Goal: Find specific page/section: Find specific page/section

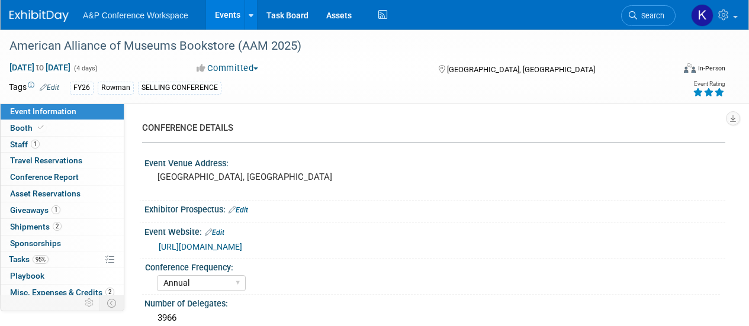
select select "Annual"
select select "Level 1"
select select "In-Person Booth"
select select "Museum Professionals"
select select "Rowman"
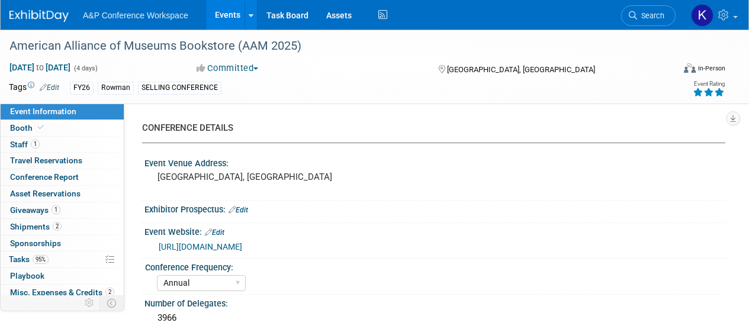
select select "[PERSON_NAME]"
select select "Brand/Subject Presence​"
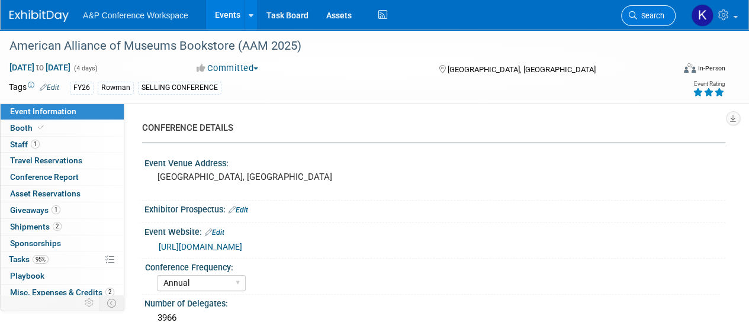
click at [633, 11] on icon at bounding box center [633, 15] width 8 height 8
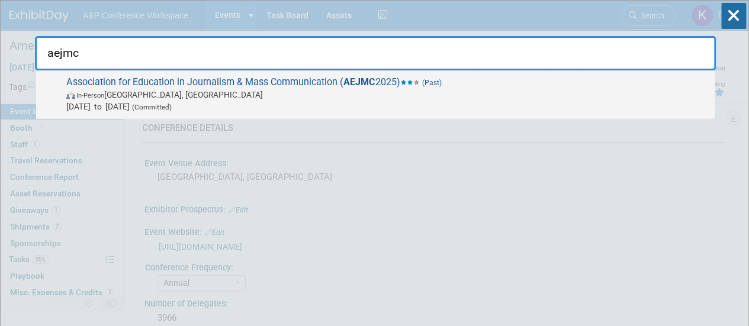
type input "aejmc"
click at [378, 94] on span "In-Person San Francisco, CA" at bounding box center [387, 95] width 643 height 12
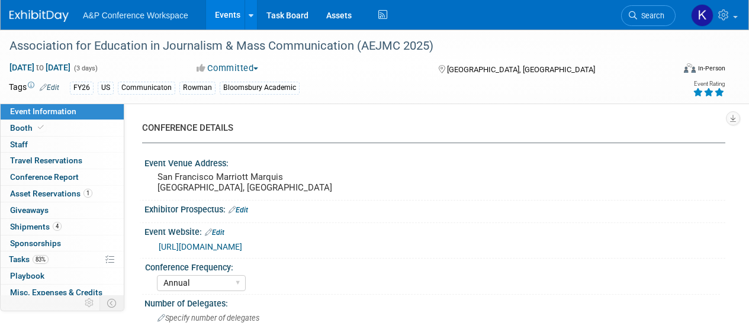
select select "Annual"
select select "Level 2"
select select "In-Person Booth"
select select "Communication"
select select "Bloomsbury Academic"
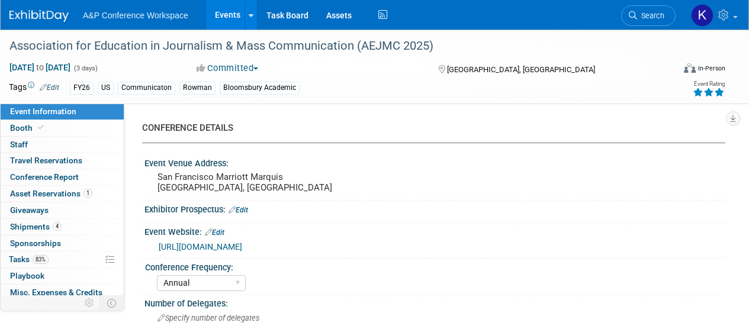
select select "[PERSON_NAME]"
select select "Networking/Commissioning"
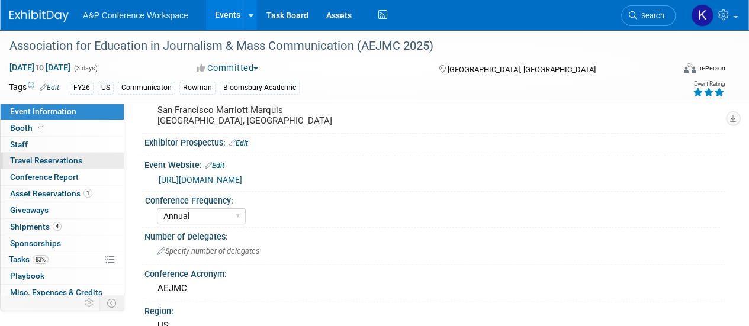
scroll to position [68, 0]
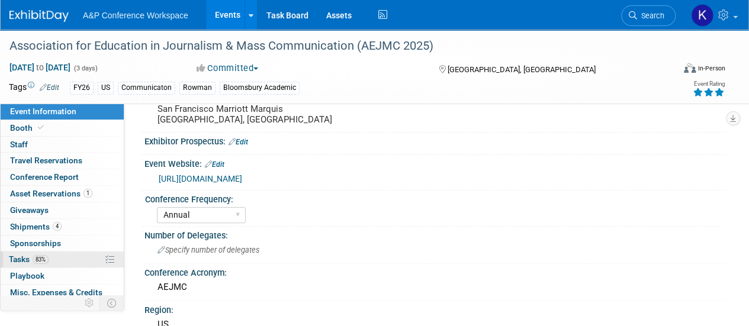
click at [19, 255] on span "Tasks 83%" at bounding box center [29, 259] width 40 height 9
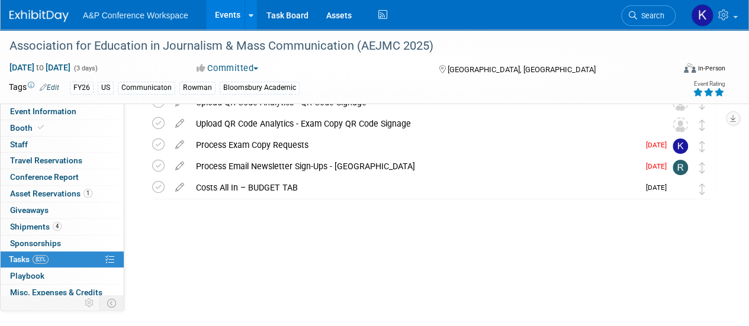
scroll to position [47, 0]
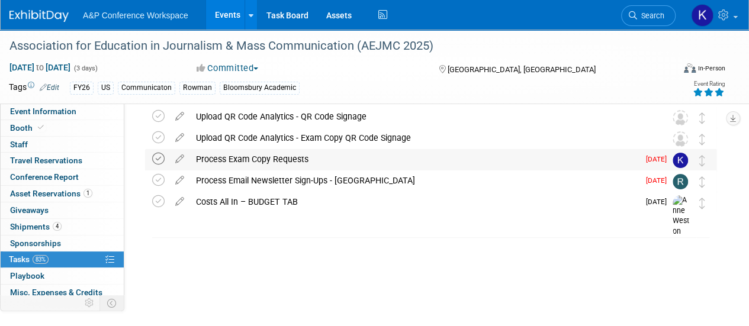
click at [156, 162] on icon at bounding box center [158, 159] width 12 height 12
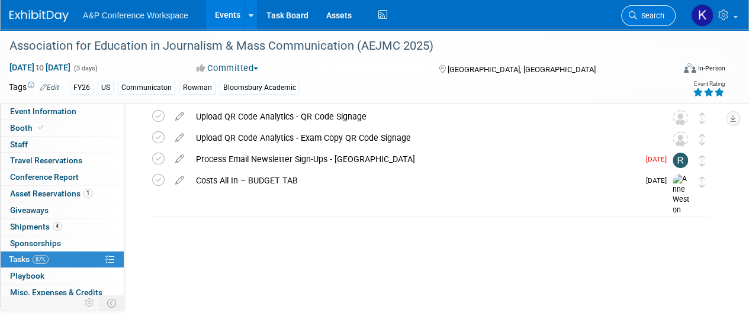
click at [652, 18] on span "Search" at bounding box center [650, 15] width 27 height 9
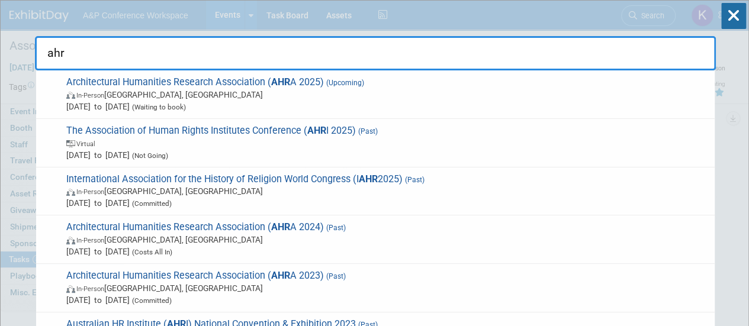
click at [39, 55] on input "ahr" at bounding box center [375, 53] width 681 height 34
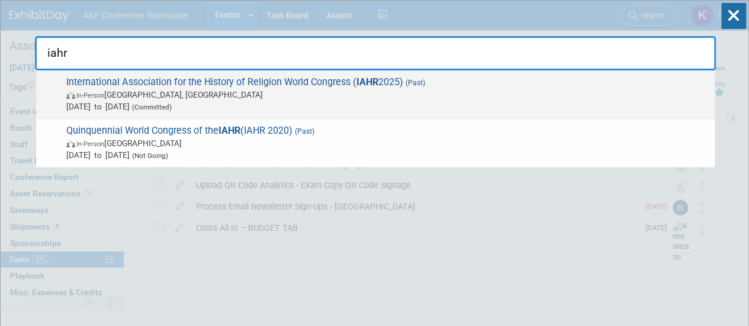
type input "iahr"
click at [264, 107] on span "Aug 24, 2025 to Aug 30, 2025 (Committed)" at bounding box center [387, 107] width 643 height 12
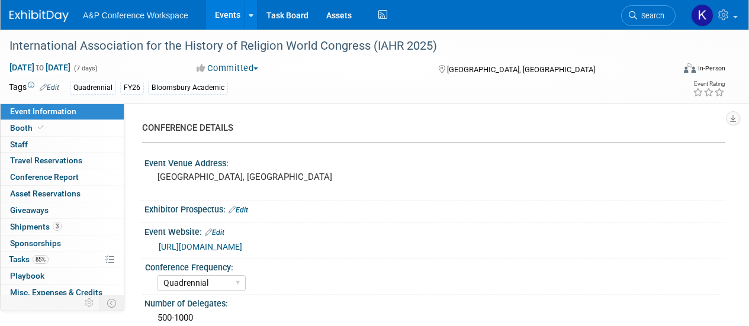
select select "Quadrennial"
select select "Level 2"
select select "In-Person Booth"
select select "Religious Studies"
select select "Bloomsbury Academic"
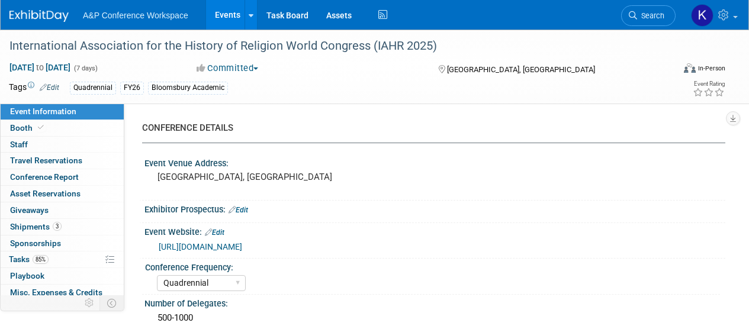
select select "[PERSON_NAME]"
select select "Networking/Commissioning"
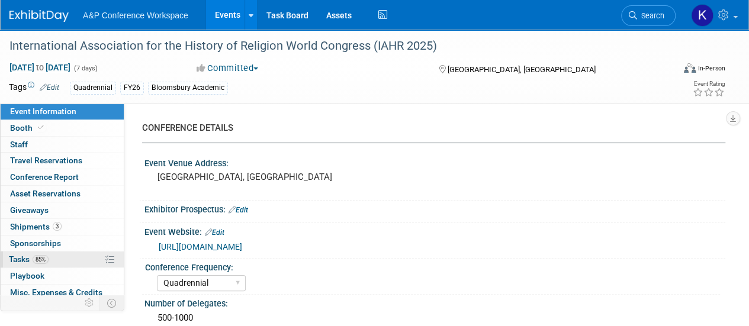
click at [55, 252] on link "85% Tasks 85%" at bounding box center [62, 260] width 123 height 16
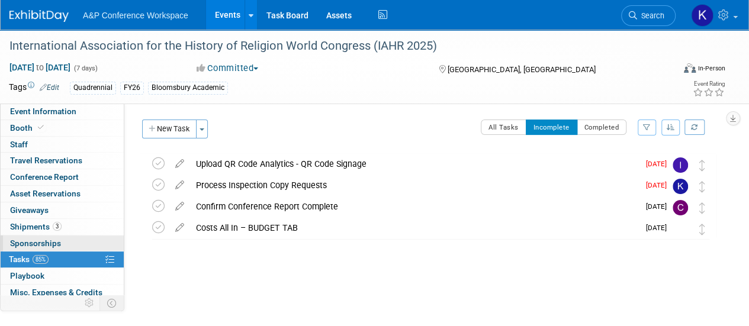
scroll to position [69, 0]
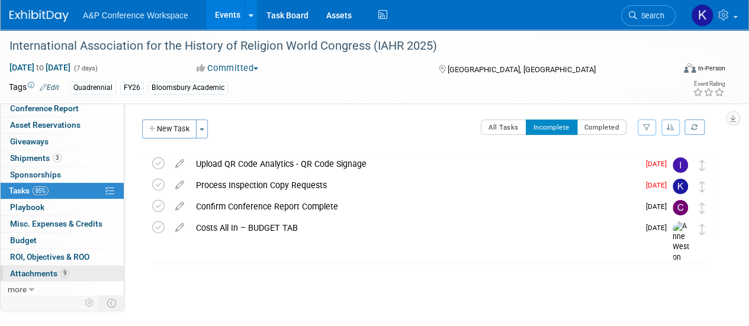
click at [45, 270] on span "Attachments 9" at bounding box center [39, 273] width 59 height 9
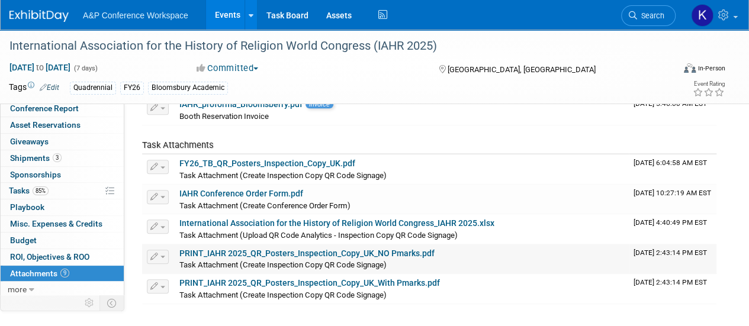
scroll to position [198, 0]
click at [225, 255] on link "PRINT_IAHR 2025_QR_Posters_Inspection_Copy_UK_NO Pmarks.pdf" at bounding box center [306, 253] width 255 height 9
click at [51, 194] on link "85% Tasks 85%" at bounding box center [62, 191] width 123 height 16
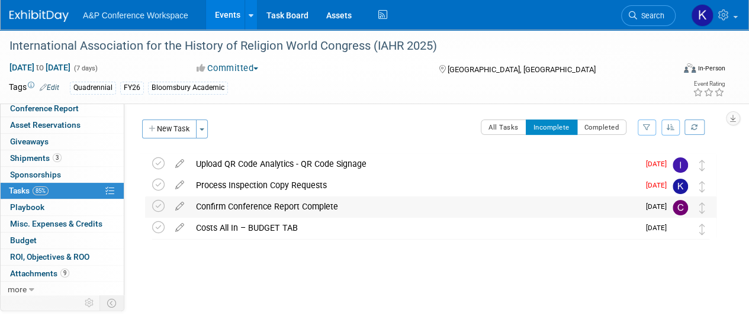
scroll to position [1, 0]
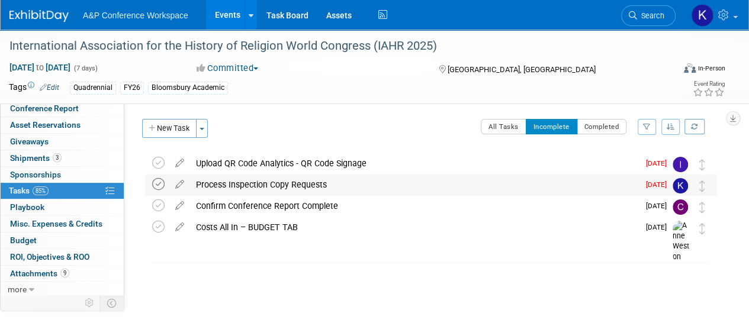
click at [161, 183] on icon at bounding box center [158, 184] width 12 height 12
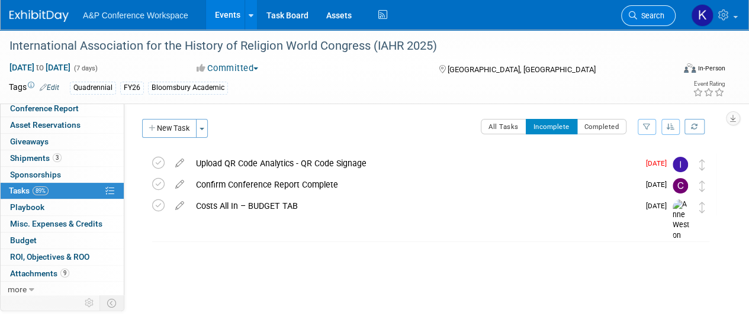
click at [657, 11] on span "Search" at bounding box center [650, 15] width 27 height 9
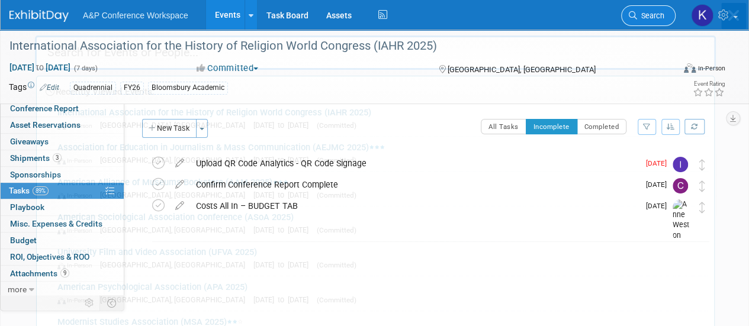
scroll to position [0, 0]
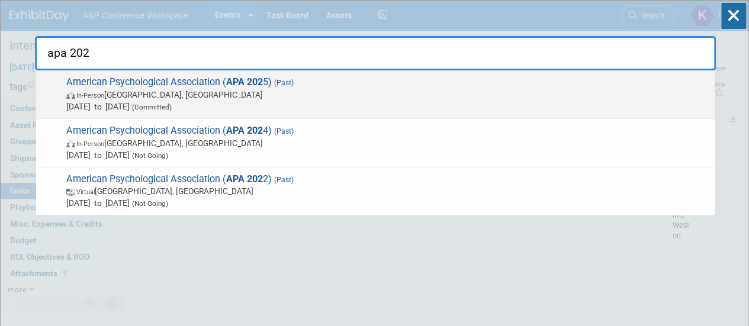
type input "apa 202"
click at [434, 90] on span "In-Person Denver, CO" at bounding box center [387, 95] width 643 height 12
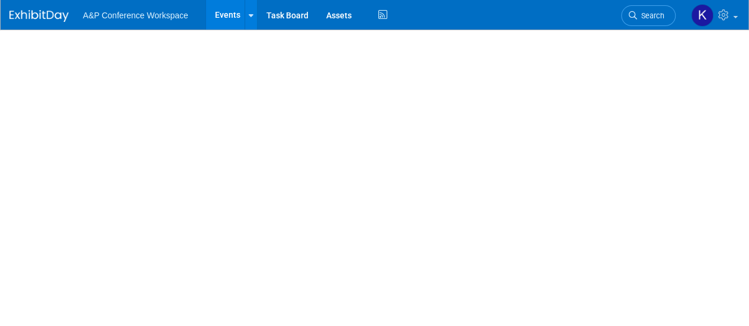
select select "Annual"
select select "Level 1"
select select "In-Person Booth"
select select "Psychology"
select select "Bloomsbury Academic"
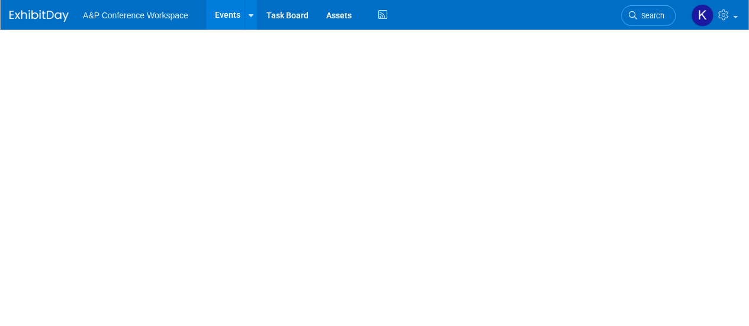
select select "[PERSON_NAME]"
select select "Networking/Commissioning"
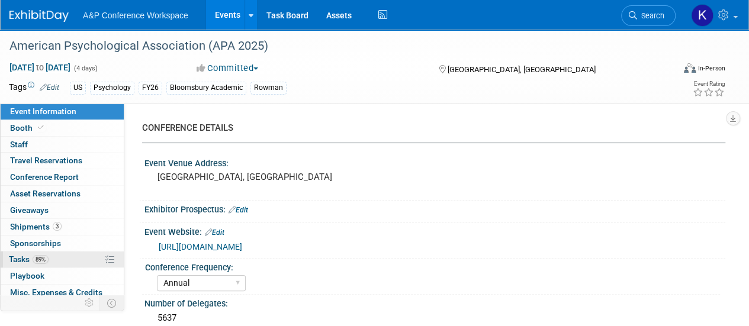
click at [36, 260] on span "89%" at bounding box center [41, 259] width 16 height 9
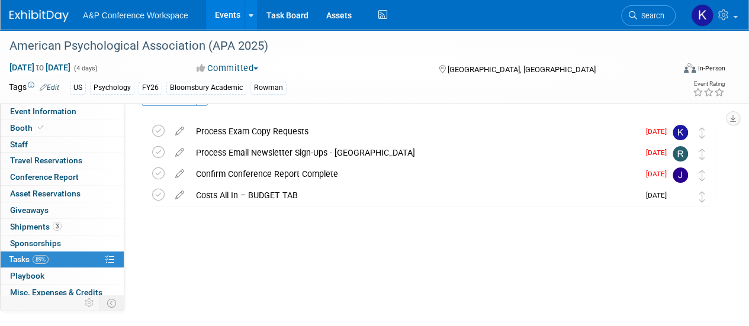
scroll to position [30, 0]
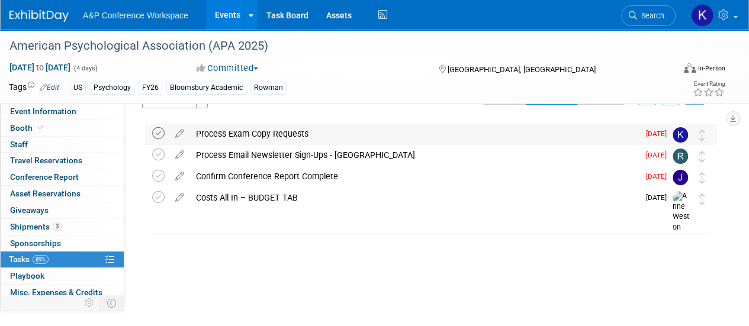
click at [156, 134] on icon at bounding box center [158, 133] width 12 height 12
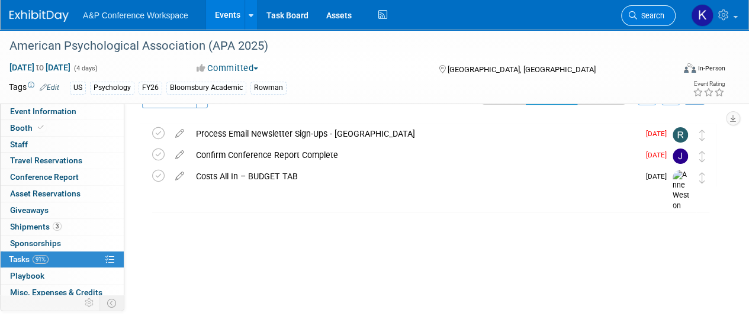
click at [648, 11] on span "Search" at bounding box center [650, 15] width 27 height 9
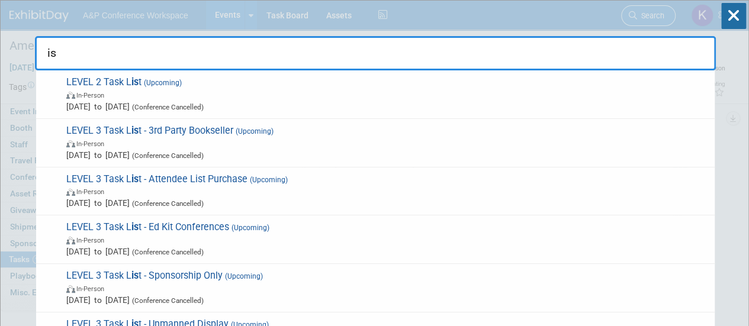
type input "i"
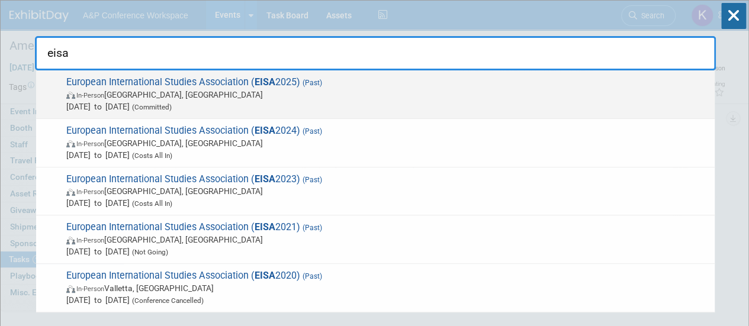
type input "eisa"
click at [338, 117] on div "European International Studies Association ( EISA 2025) (Past) In-Person Bologn…" at bounding box center [375, 94] width 679 height 49
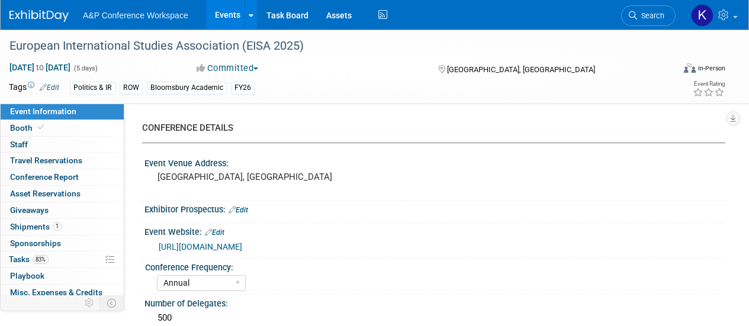
select select "Annual"
select select "Level 2"
select select "In-Person Booth"
select select "Politics & International Relations"
select select "Bloomsbury Academic"
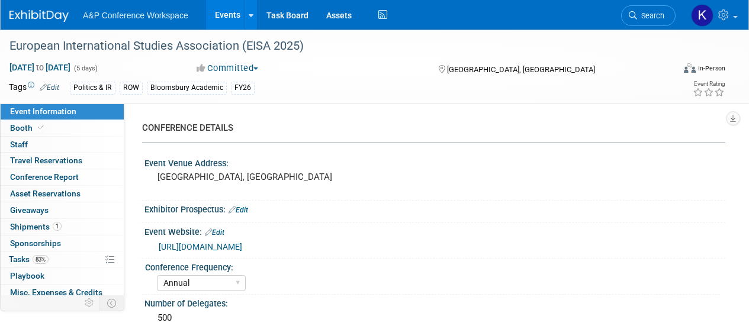
select select "[PERSON_NAME]"
select select "Brand/Subject Presence​"
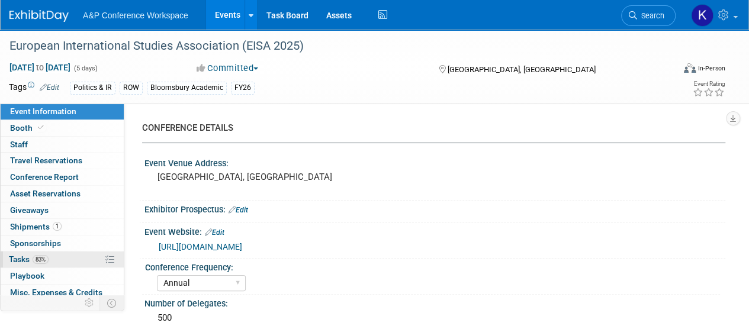
click at [62, 252] on link "83% Tasks 83%" at bounding box center [62, 260] width 123 height 16
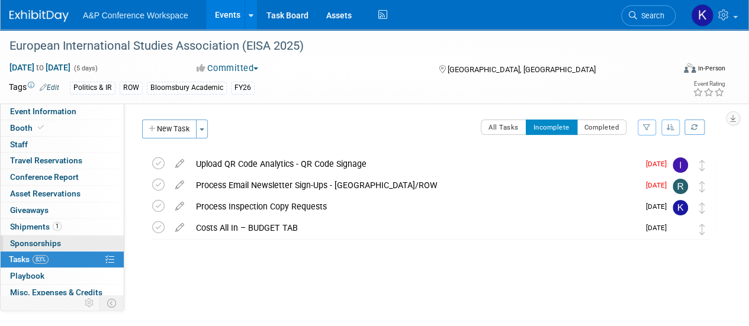
scroll to position [63, 0]
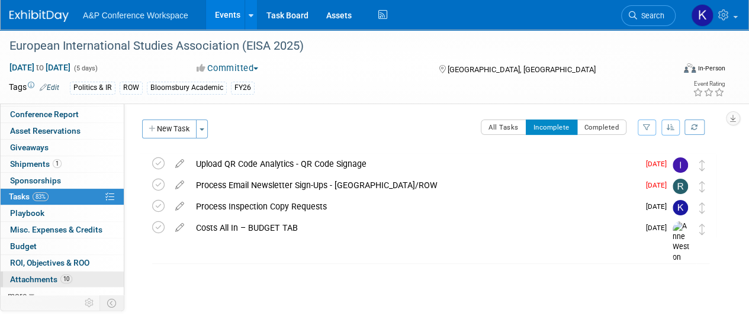
click at [40, 275] on span "Attachments 10" at bounding box center [41, 279] width 62 height 9
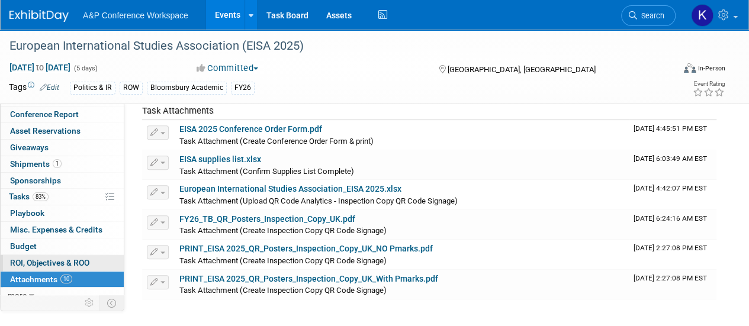
scroll to position [249, 0]
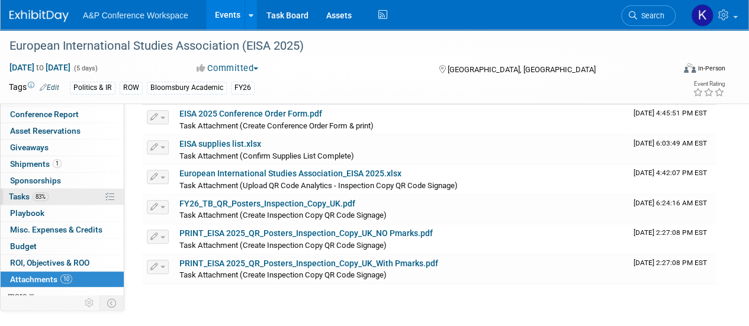
click at [44, 196] on span "83%" at bounding box center [41, 196] width 16 height 9
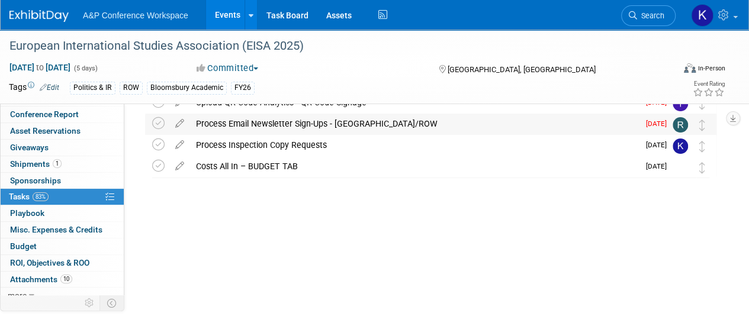
scroll to position [7, 0]
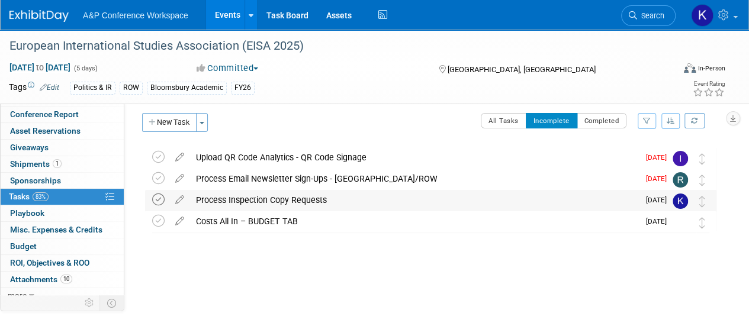
click at [158, 204] on icon at bounding box center [158, 200] width 12 height 12
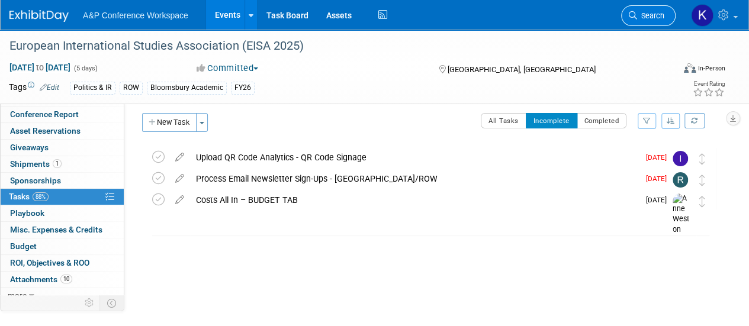
click at [646, 9] on link "Search" at bounding box center [648, 15] width 54 height 21
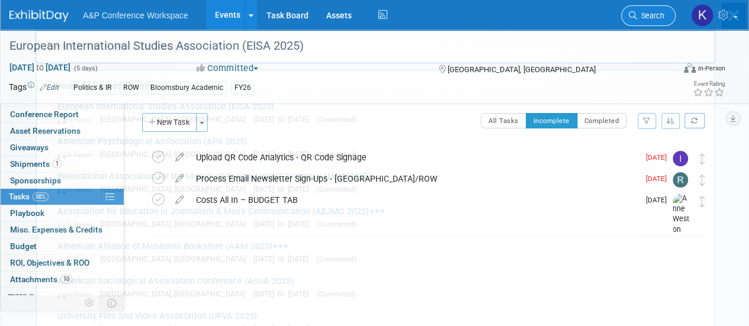
scroll to position [0, 0]
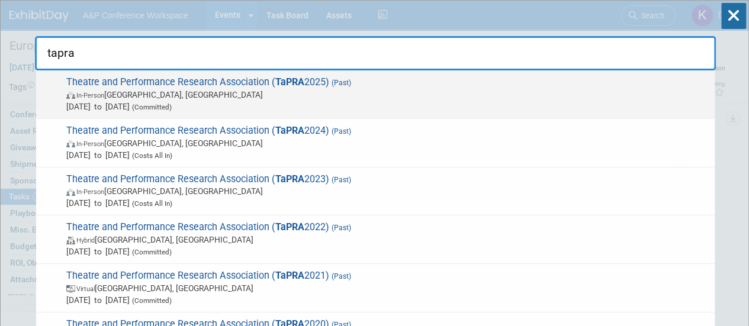
type input "tapra"
click at [346, 88] on span "Theatre and Performance Research Association ( TaPRA 2025) (Past) In-Person [GE…" at bounding box center [386, 94] width 646 height 36
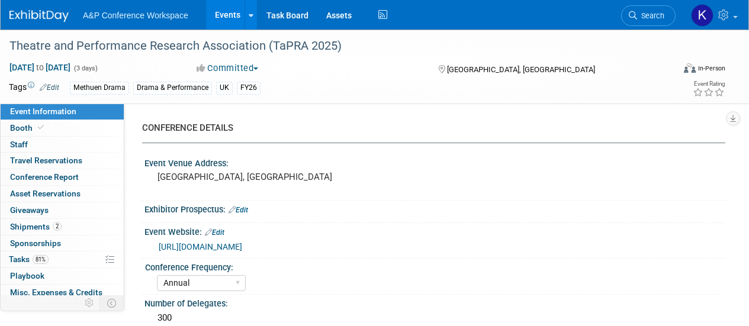
select select "Annual"
select select "Level 2"
select select "In-Person Booth"
select select "Drama & Performance Studies"
select select "Methuen Drama"
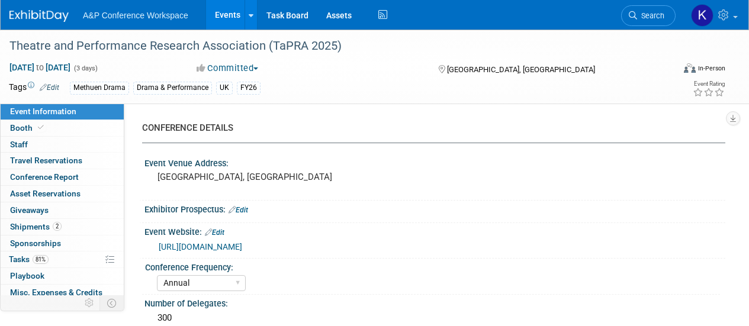
select select "[PERSON_NAME]"
select select "Networking/Commissioning"
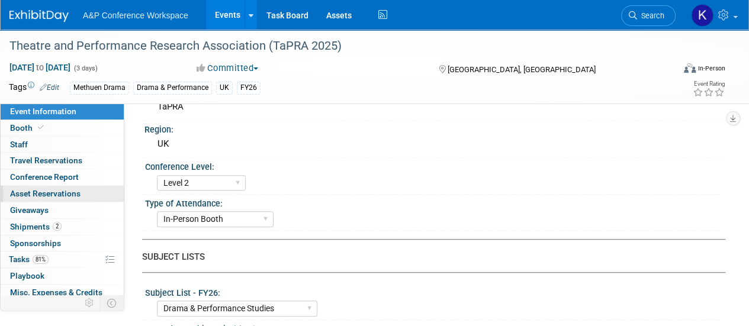
scroll to position [258, 0]
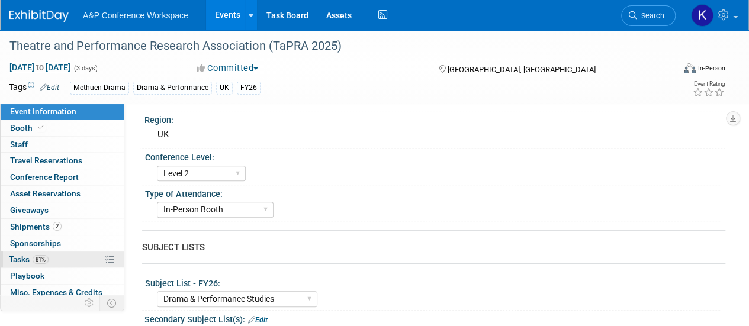
click at [27, 260] on span "Tasks 81%" at bounding box center [29, 259] width 40 height 9
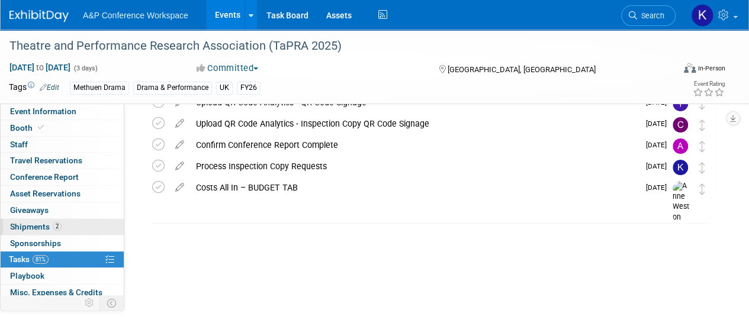
scroll to position [69, 0]
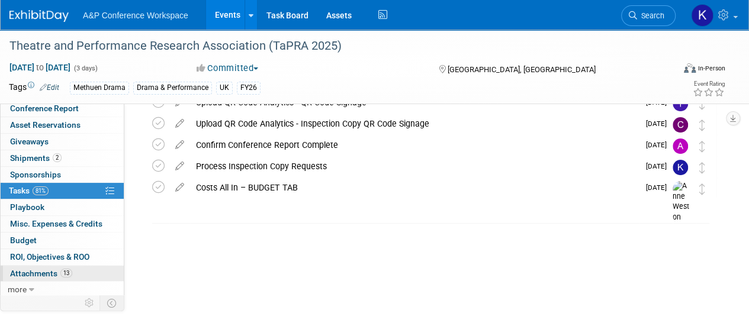
click at [57, 273] on span "Attachments 13" at bounding box center [41, 273] width 62 height 9
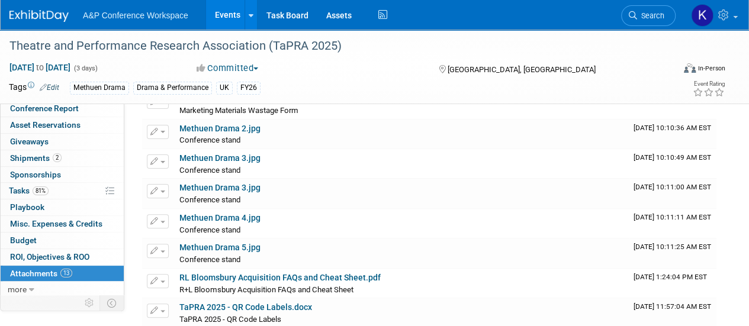
scroll to position [0, 0]
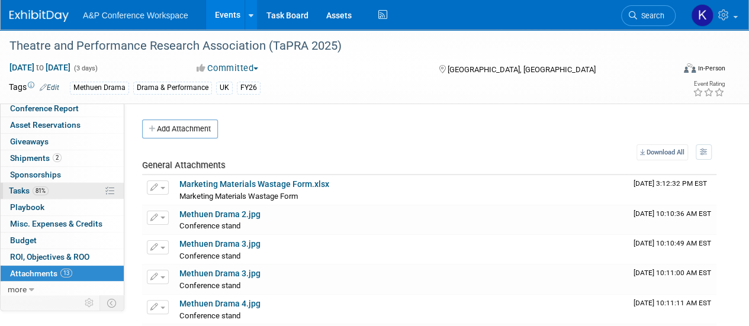
click at [53, 184] on link "81% Tasks 81%" at bounding box center [62, 191] width 123 height 16
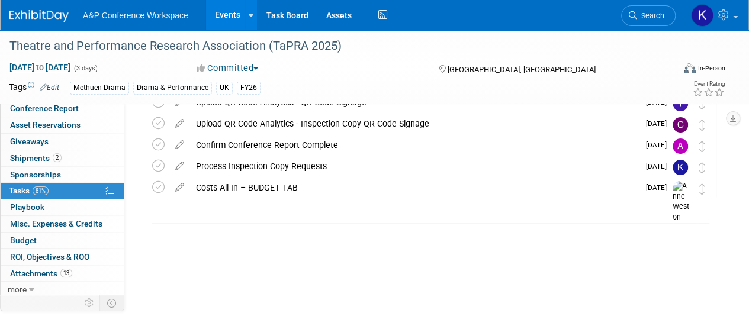
scroll to position [19, 0]
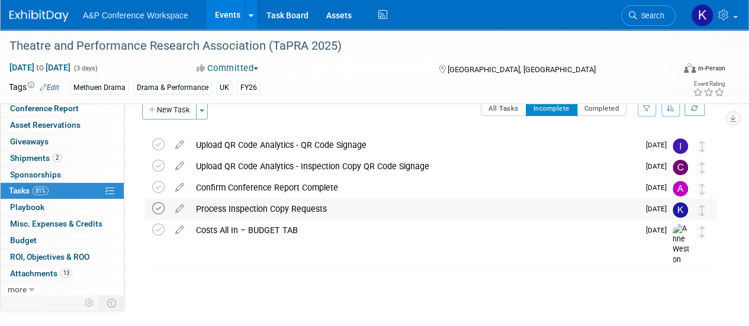
click at [158, 211] on icon at bounding box center [158, 209] width 12 height 12
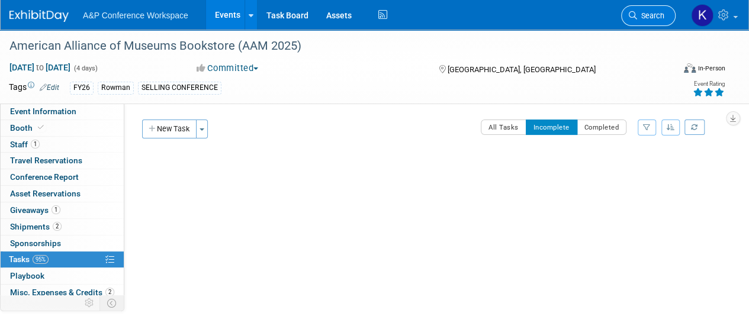
click at [640, 20] on link "Search" at bounding box center [648, 15] width 54 height 21
click at [648, 16] on span "Search" at bounding box center [650, 15] width 27 height 9
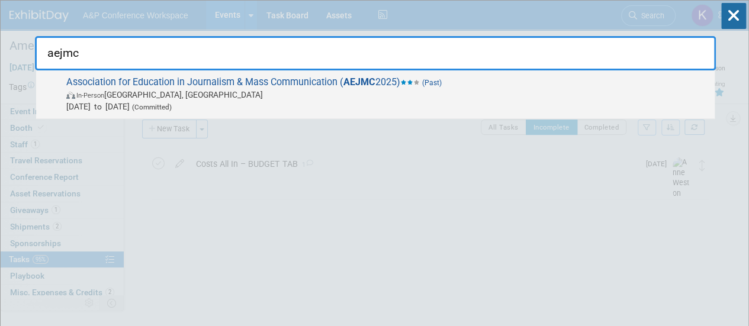
type input "aejmc"
click at [359, 84] on strong "AEJMC" at bounding box center [360, 81] width 32 height 11
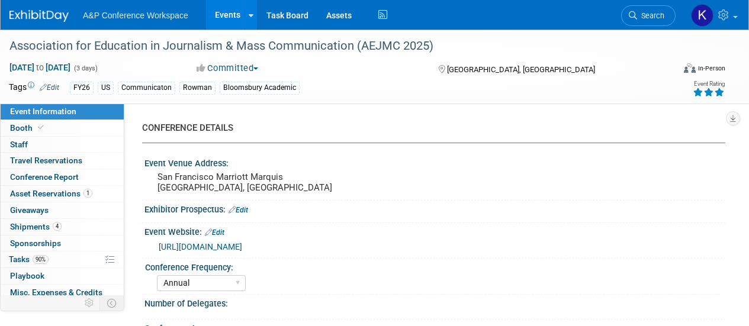
select select "Annual"
select select "Level 2"
select select "In-Person Booth"
select select "Communication"
select select "Bloomsbury Academic"
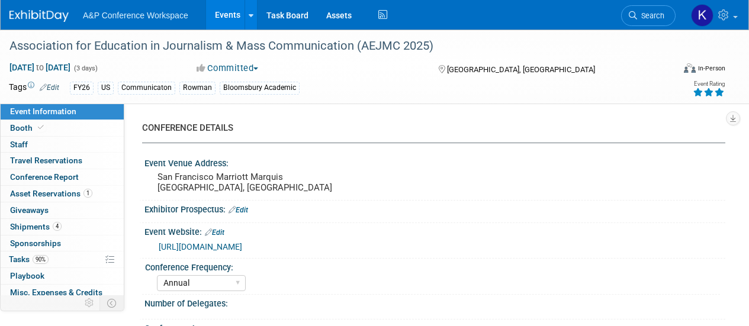
select select "[PERSON_NAME]"
select select "Networking/Commissioning"
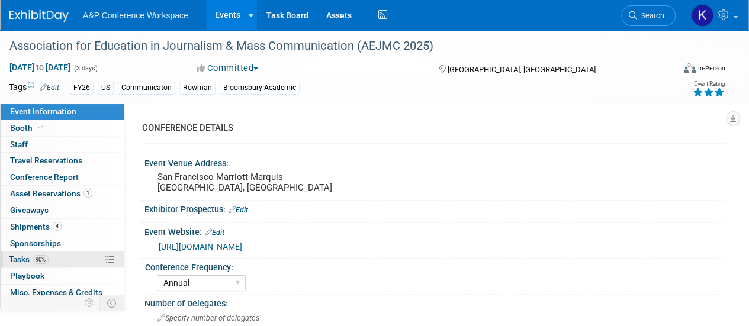
click at [52, 255] on link "90% Tasks 90%" at bounding box center [62, 260] width 123 height 16
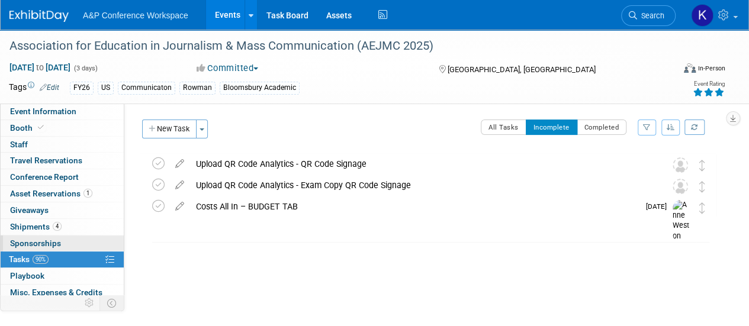
scroll to position [4, 0]
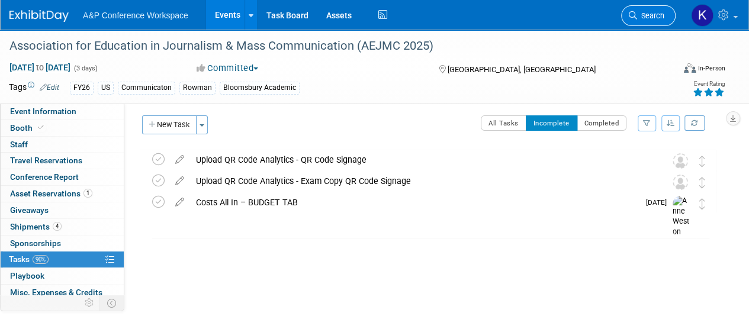
click at [634, 14] on icon at bounding box center [633, 15] width 8 height 8
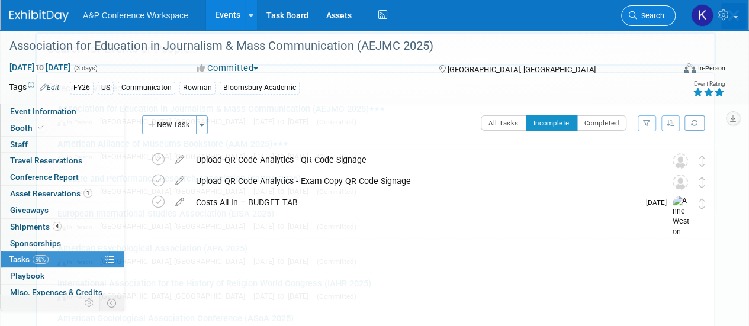
scroll to position [0, 0]
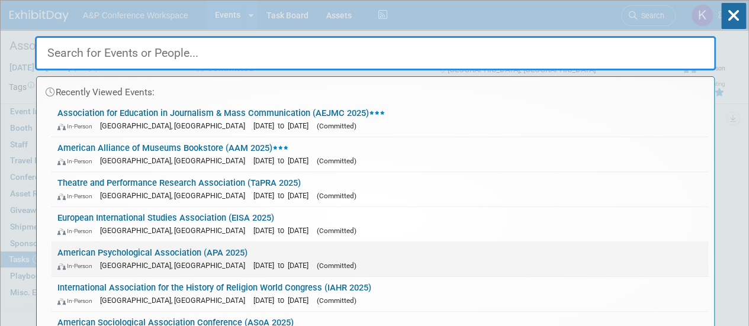
click at [234, 251] on link "American Psychological Association (APA 2025) In-Person Denver, CO Aug 7, 2025 …" at bounding box center [380, 259] width 657 height 34
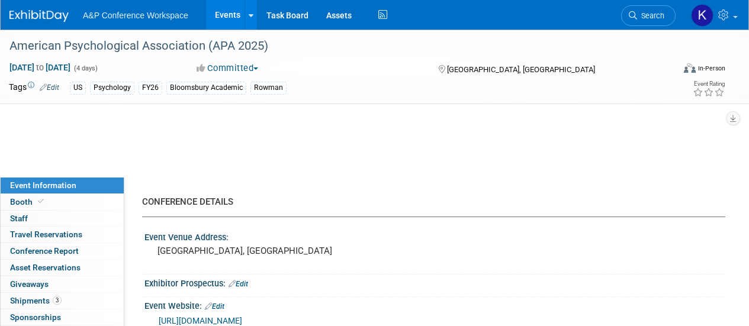
select select "Annual"
select select "Level 1"
select select "In-Person Booth"
select select "Psychology"
select select "Bloomsbury Academic"
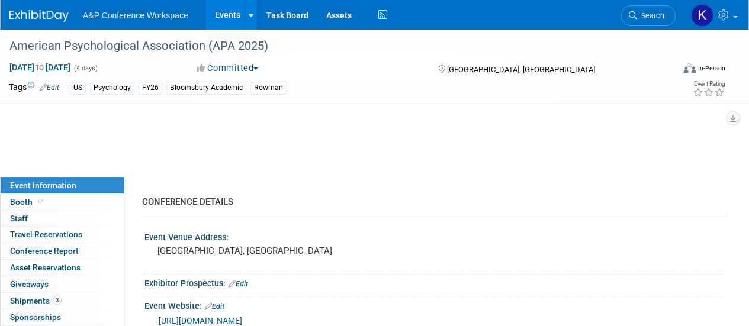
select select "[PERSON_NAME]"
select select "Networking/Commissioning"
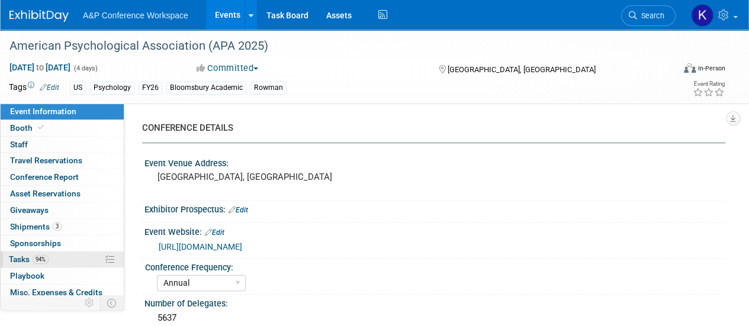
click at [42, 256] on span "94%" at bounding box center [41, 259] width 16 height 9
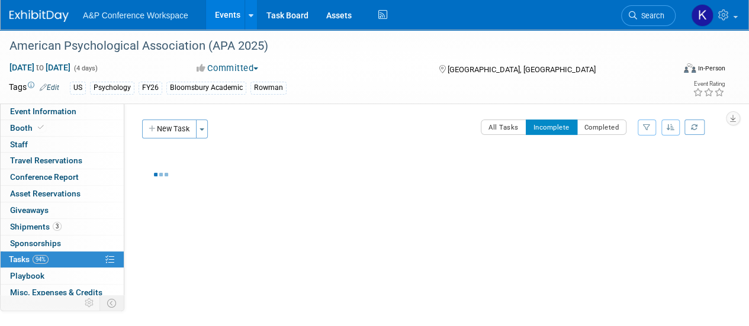
scroll to position [37, 0]
